Goal: Information Seeking & Learning: Learn about a topic

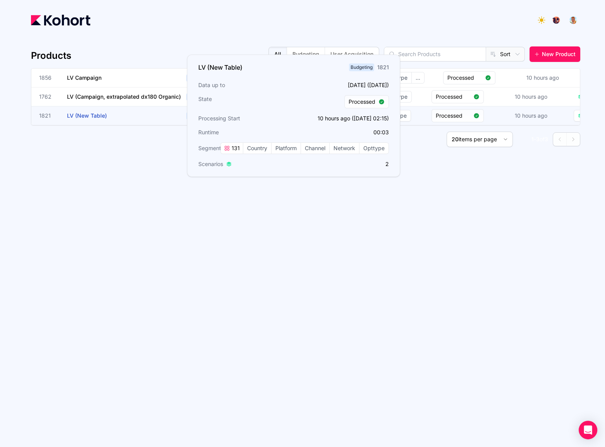
click at [111, 113] on h3 "LV (New Table)" at bounding box center [125, 116] width 116 height 19
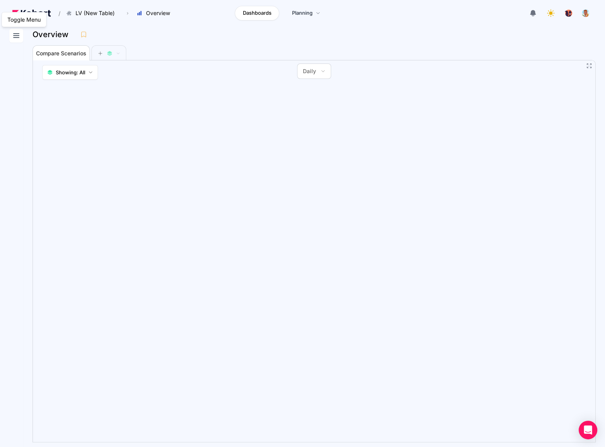
click at [17, 34] on icon at bounding box center [16, 36] width 5 height 4
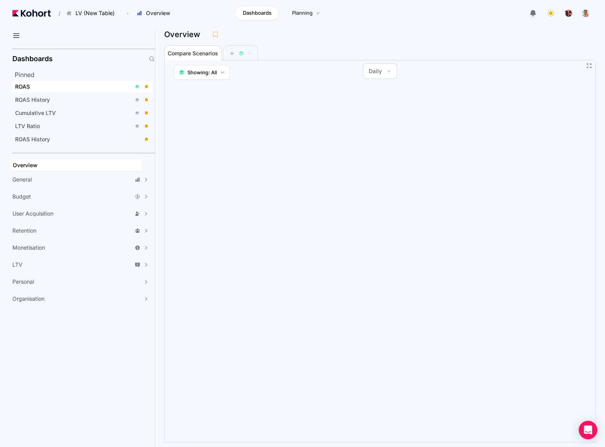
click at [45, 87] on div "ROAS" at bounding box center [73, 87] width 116 height 8
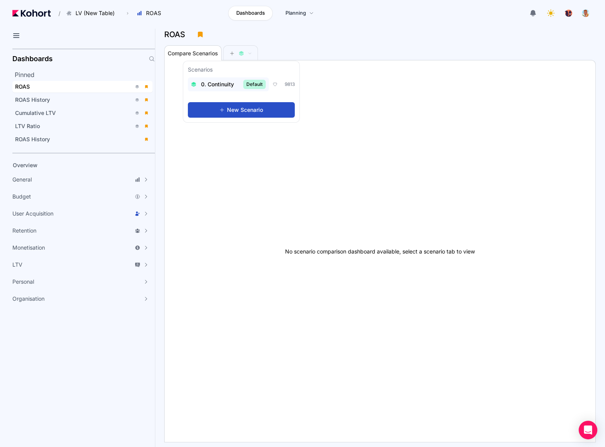
click at [215, 85] on span "0. Continuity" at bounding box center [217, 85] width 33 height 8
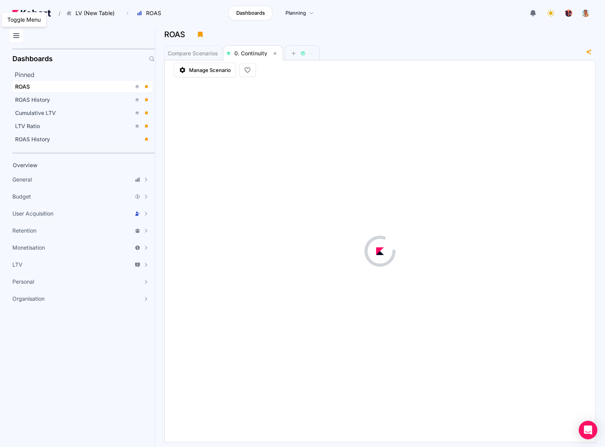
click at [15, 36] on icon at bounding box center [16, 36] width 5 height 4
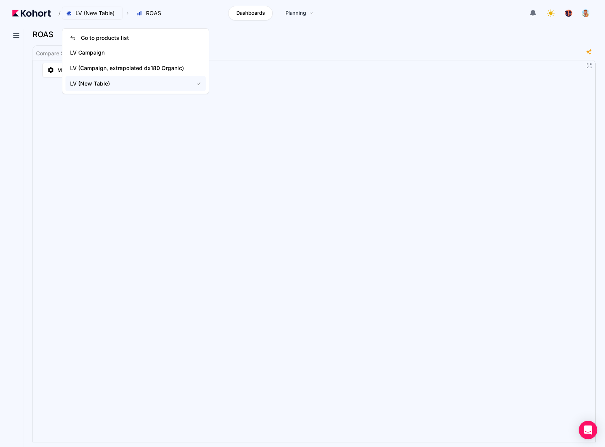
click at [97, 15] on span "LV (New Table)" at bounding box center [95, 13] width 39 height 8
click at [115, 65] on span "LV (Campaign, extrapolated dx180 Organic)" at bounding box center [127, 68] width 114 height 8
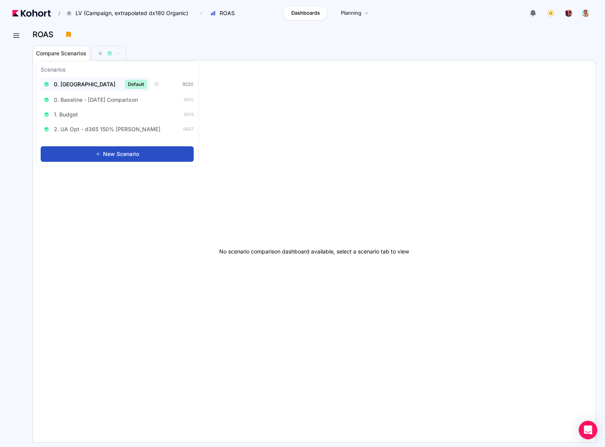
click at [76, 85] on span "0. [GEOGRAPHIC_DATA]" at bounding box center [85, 85] width 62 height 8
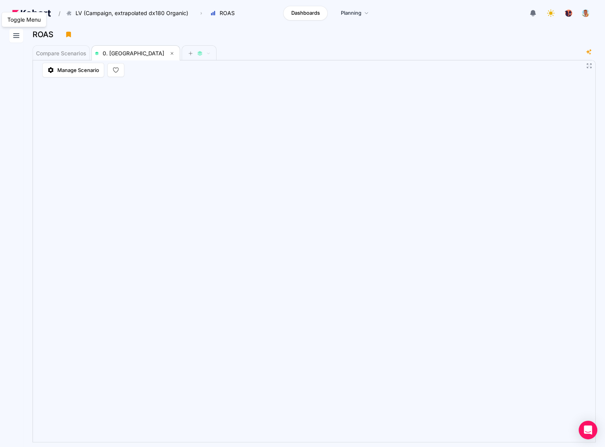
click at [16, 35] on icon at bounding box center [16, 35] width 9 height 9
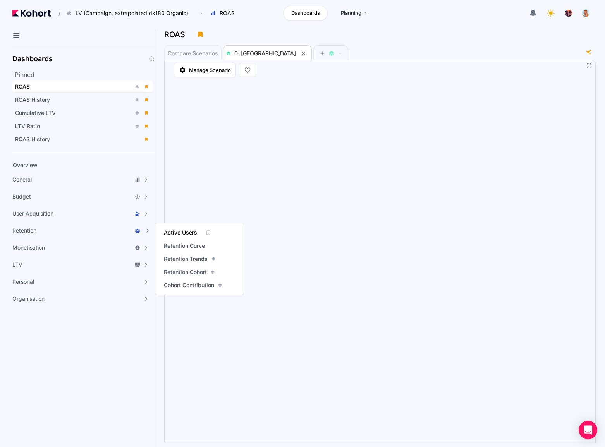
click at [186, 230] on span "Active Users" at bounding box center [180, 233] width 33 height 8
click at [174, 244] on span "Retention Curve" at bounding box center [184, 246] width 41 height 8
click at [195, 272] on span "Retention Cohort" at bounding box center [185, 272] width 43 height 8
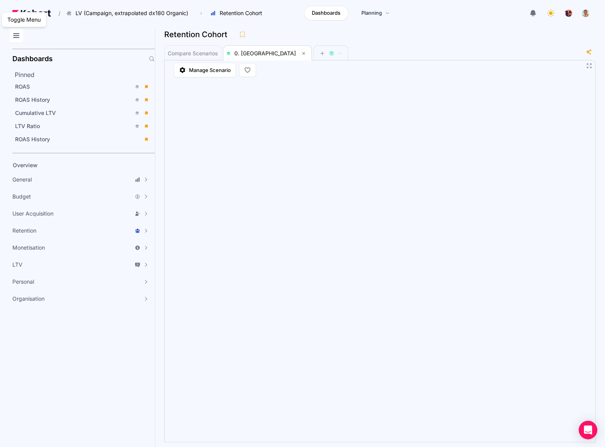
click at [17, 36] on icon at bounding box center [16, 35] width 9 height 9
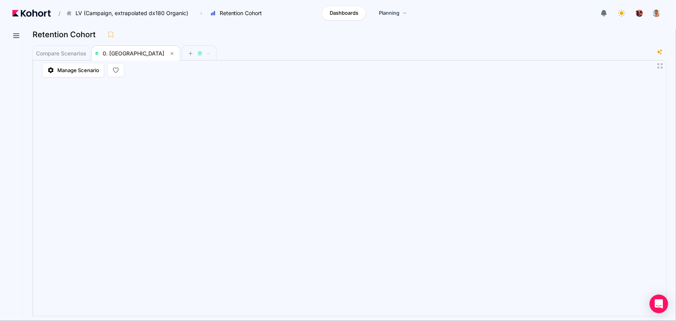
click at [560, 58] on div "Compare Scenarios 0. Baseline" at bounding box center [343, 52] width 621 height 15
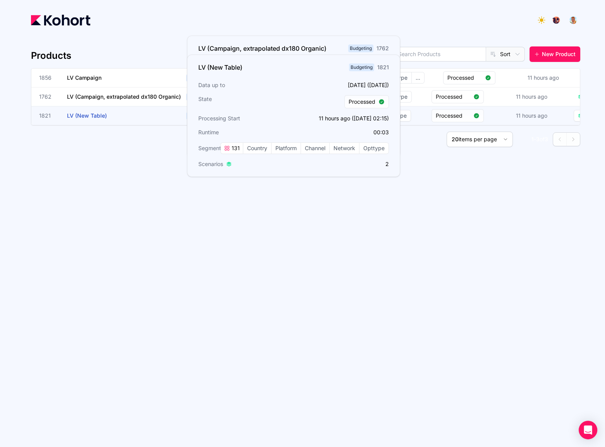
click at [90, 117] on span "LV (New Table)" at bounding box center [87, 115] width 40 height 7
